Goal: Task Accomplishment & Management: Manage account settings

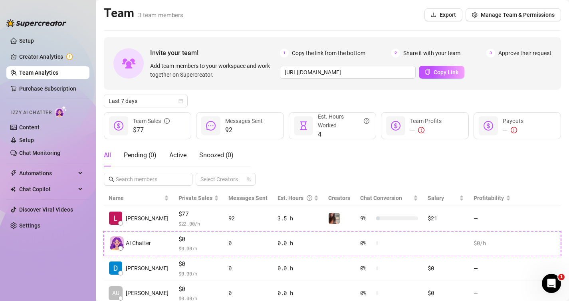
scroll to position [29, 0]
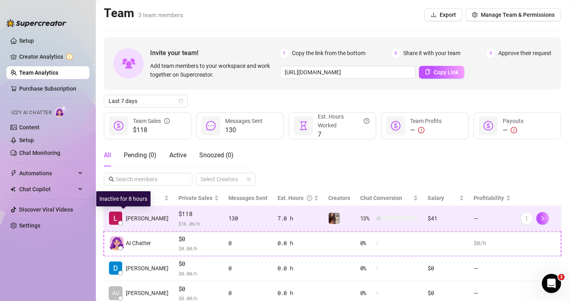
click at [120, 220] on img at bounding box center [115, 218] width 13 height 13
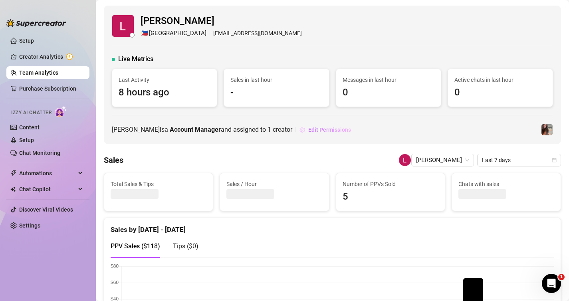
click at [308, 132] on span "Edit Permissions" at bounding box center [329, 130] width 43 height 6
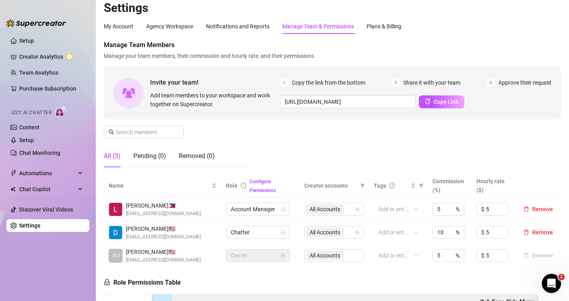
scroll to position [4, 0]
